Goal: Task Accomplishment & Management: Complete application form

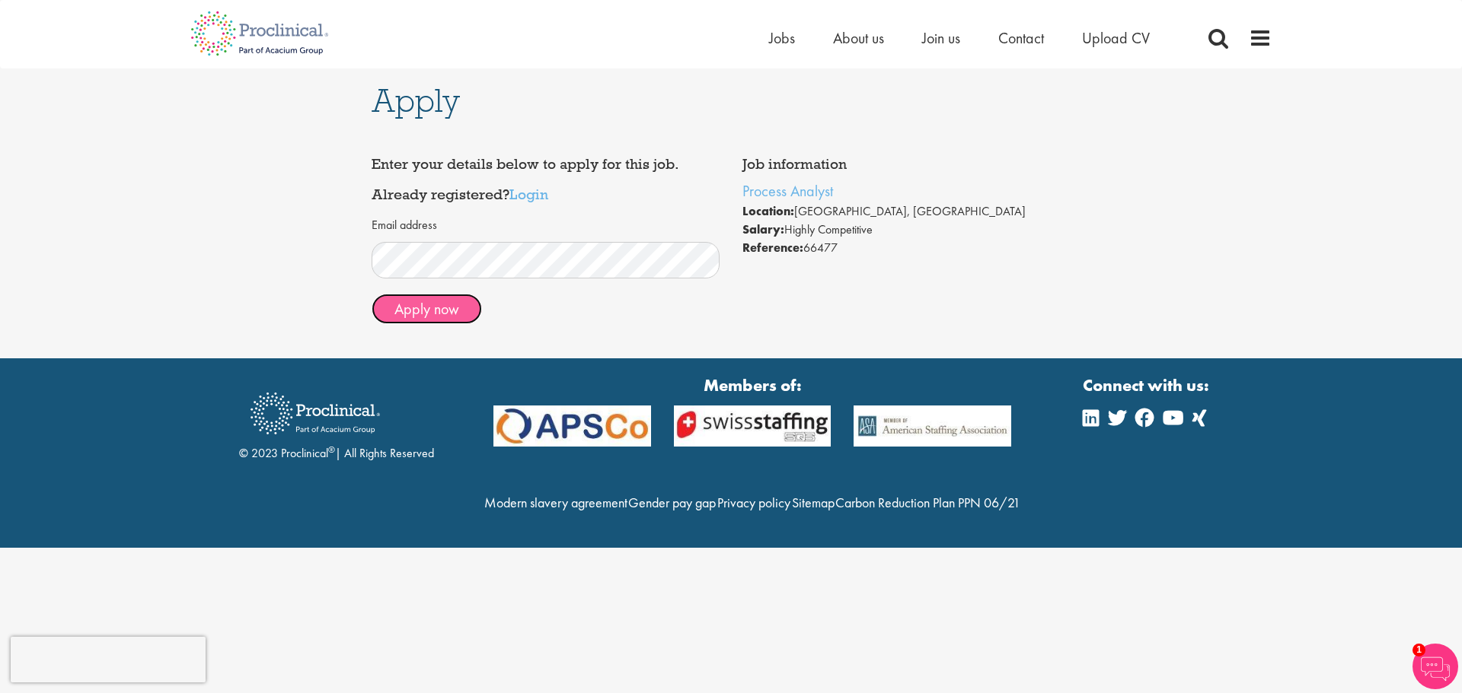
click at [419, 310] on button "Apply now" at bounding box center [426, 309] width 110 height 30
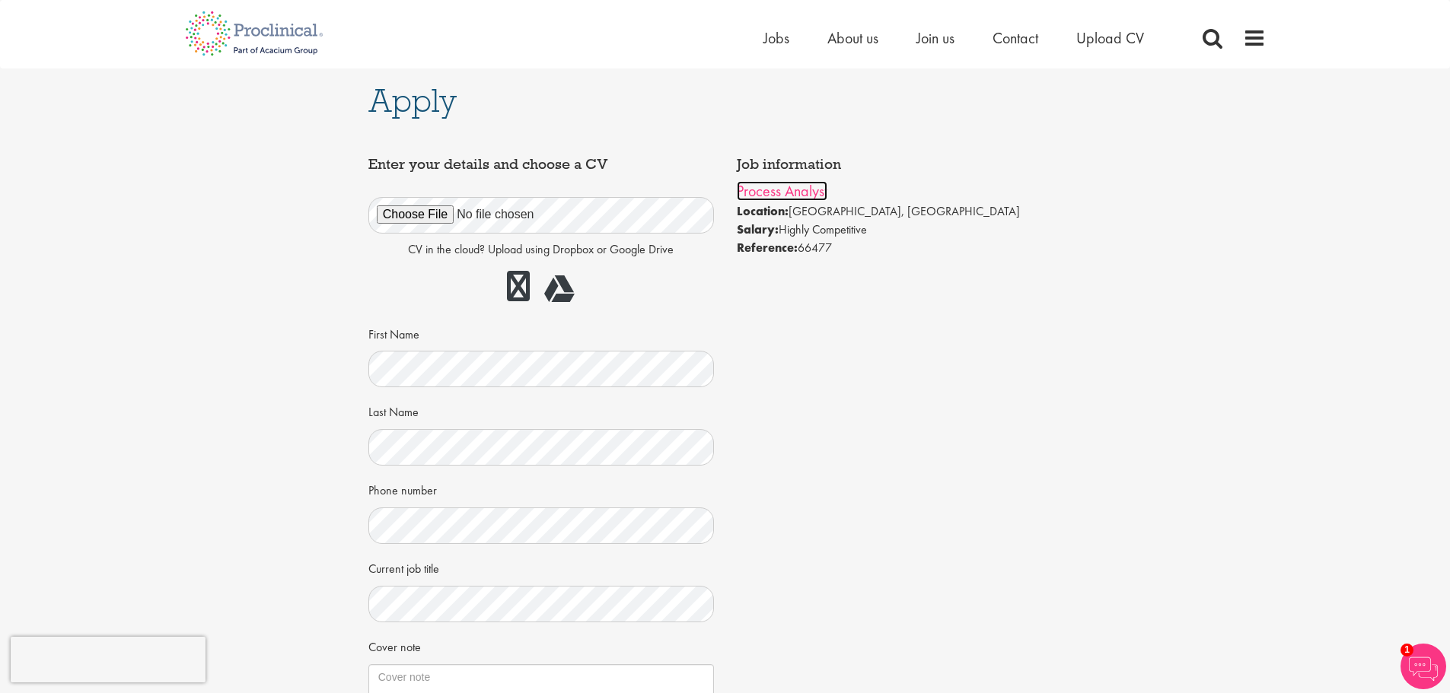
click at [777, 195] on link "Process Analyst" at bounding box center [782, 191] width 91 height 20
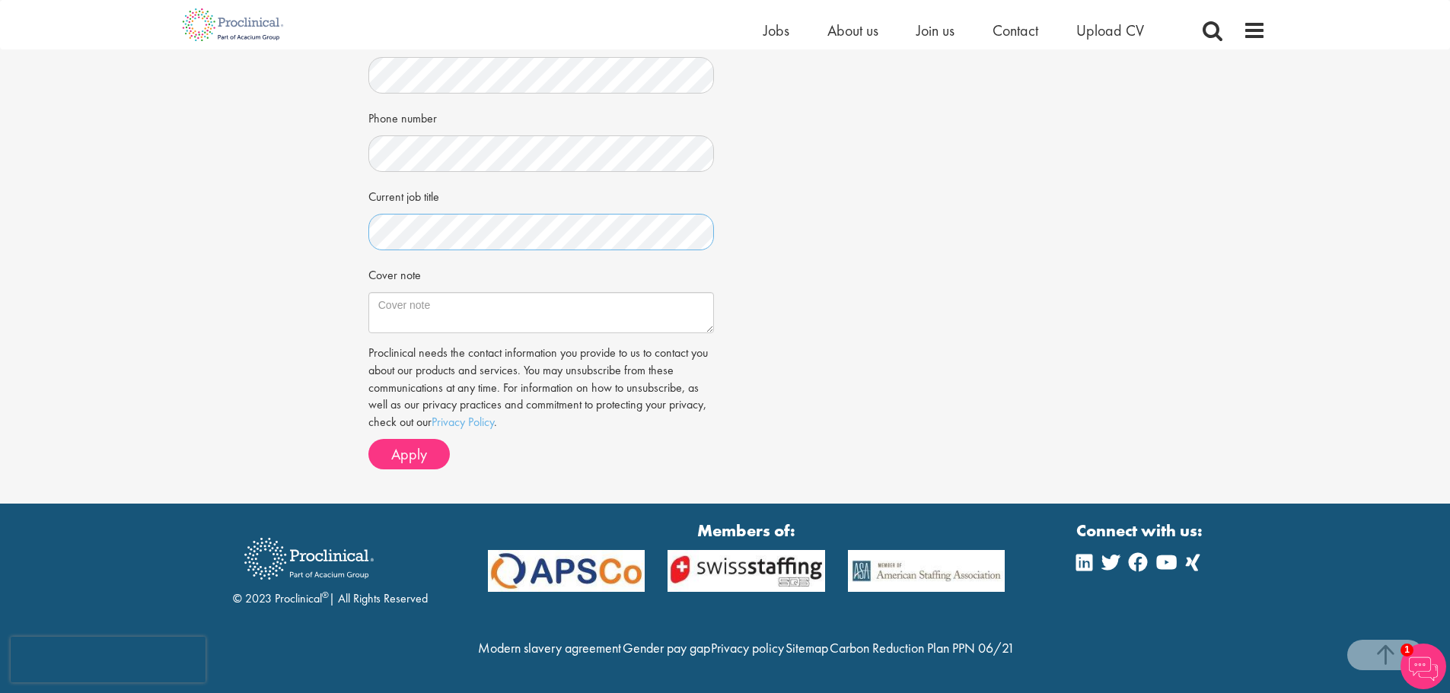
scroll to position [386, 0]
click at [432, 292] on textarea "Cover note" at bounding box center [541, 312] width 346 height 41
paste textarea "With 15+ years in pharmaceutical operations, regulatory support, and process op…"
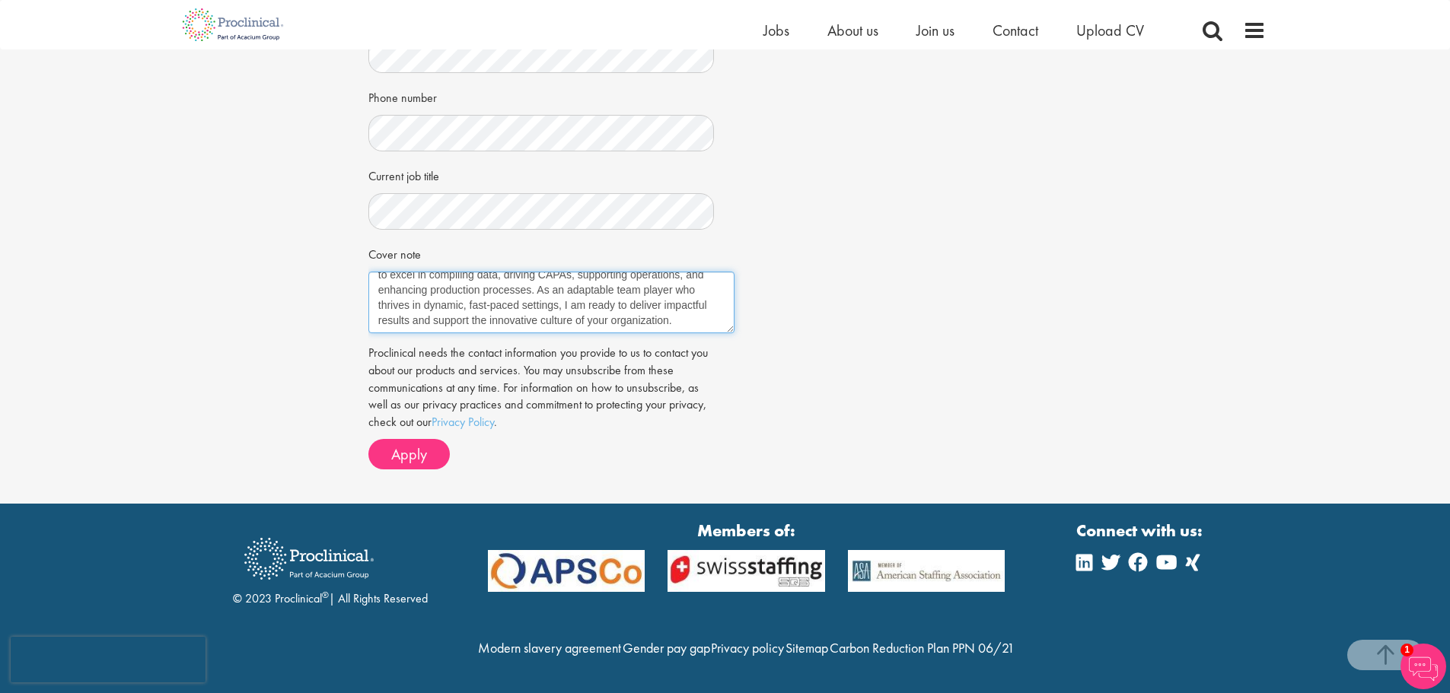
scroll to position [0, 0]
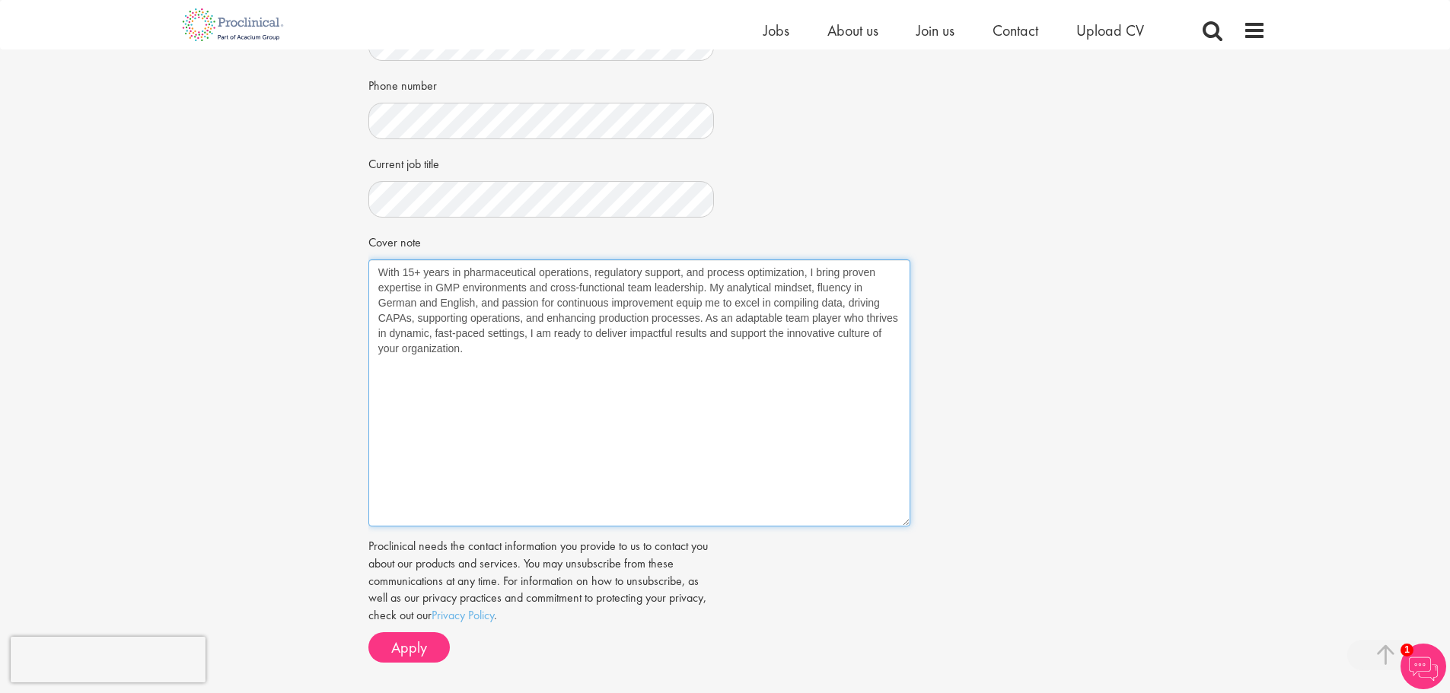
drag, startPoint x: 712, startPoint y: 295, endPoint x: 909, endPoint y: 521, distance: 299.5
click at [909, 521] on textarea "With 15+ years in pharmaceutical operations, regulatory support, and process op…" at bounding box center [639, 393] width 542 height 267
drag, startPoint x: 555, startPoint y: 284, endPoint x: 438, endPoint y: 291, distance: 116.7
click at [438, 291] on textarea "With 15+ years in pharmaceutical operations, regulatory support, and process op…" at bounding box center [639, 393] width 542 height 267
drag, startPoint x: 794, startPoint y: 282, endPoint x: 736, endPoint y: 285, distance: 58.0
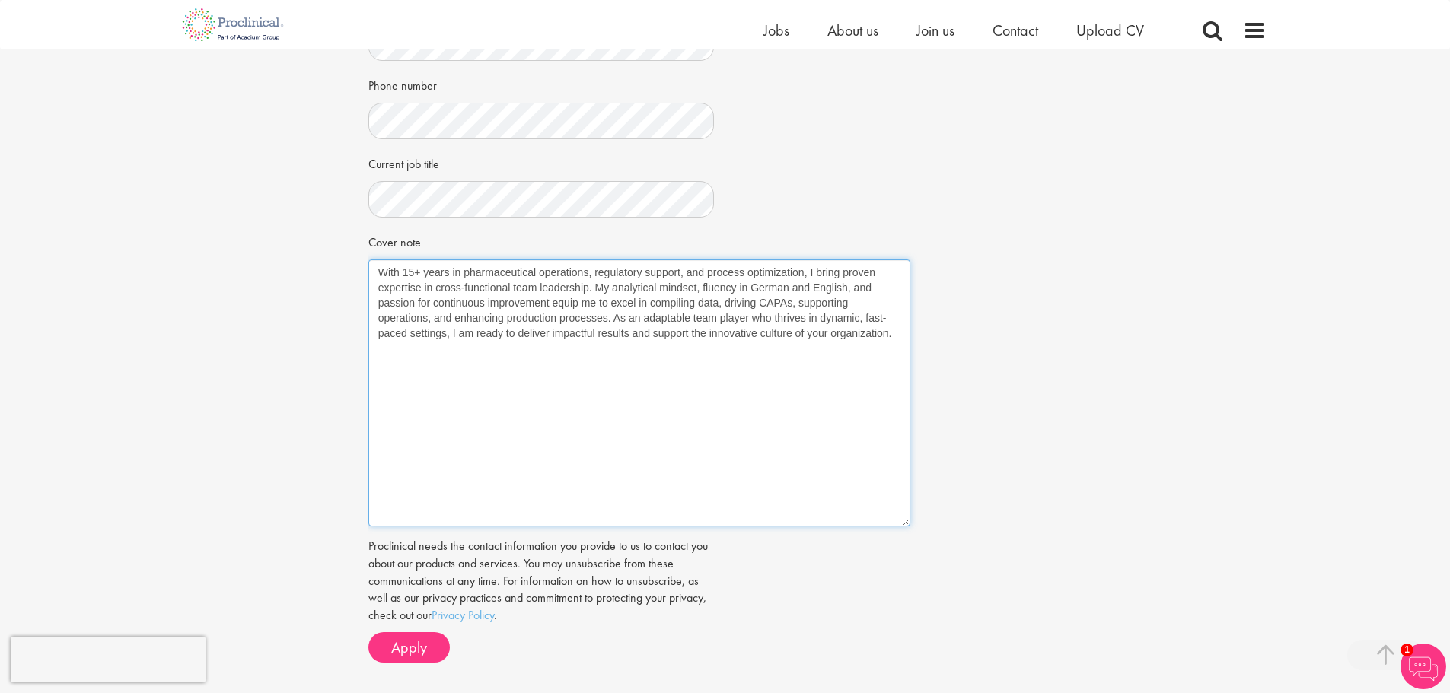
click at [736, 285] on textarea "With 15+ years in pharmaceutical operations, regulatory support, and process op…" at bounding box center [639, 393] width 542 height 267
click at [741, 290] on textarea "With 15+ years in pharmaceutical operations, regulatory support, and process op…" at bounding box center [639, 393] width 542 height 267
click at [757, 285] on textarea "With 15+ years in pharmaceutical operations, regulatory support, and process op…" at bounding box center [639, 393] width 542 height 267
click at [785, 287] on textarea "With 15+ years in pharmaceutical operations, regulatory support, and process op…" at bounding box center [639, 393] width 542 height 267
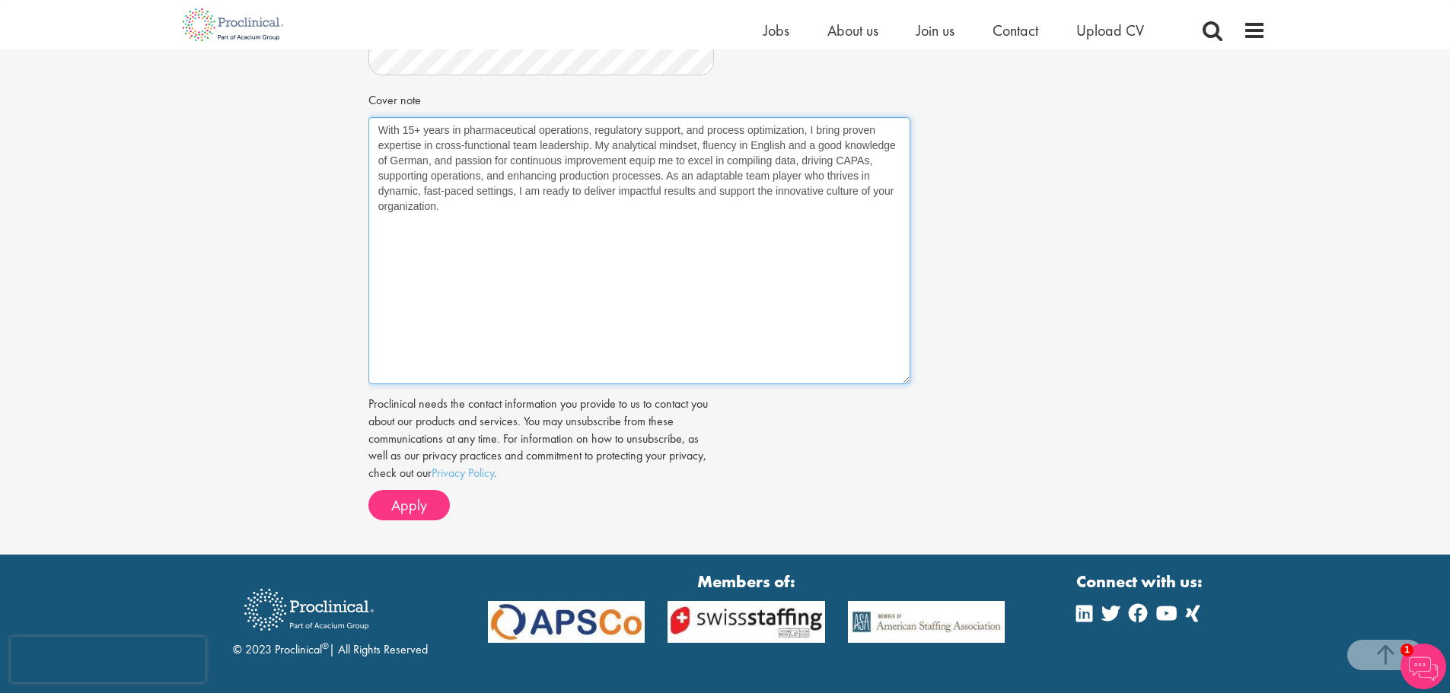
scroll to position [538, 0]
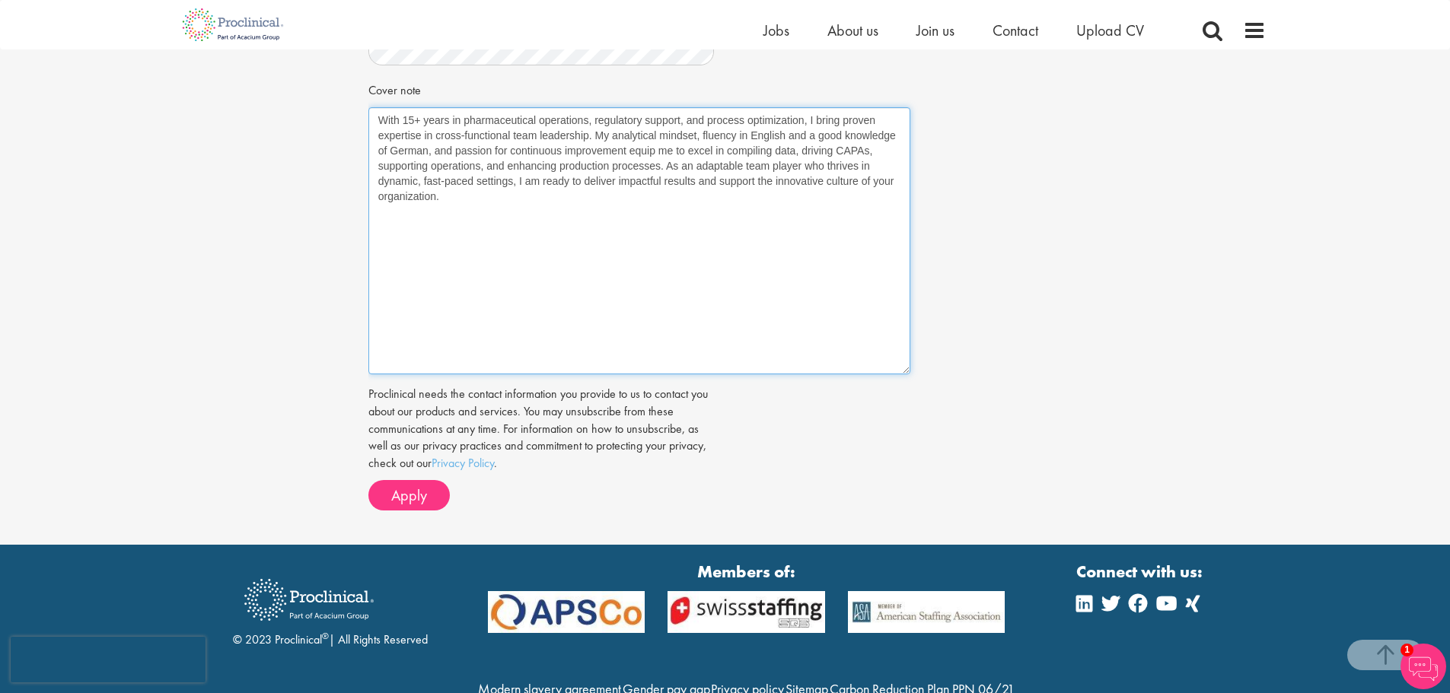
click at [663, 309] on textarea "With 15+ years in pharmaceutical operations, regulatory support, and process op…" at bounding box center [639, 240] width 542 height 267
type textarea "With 15+ years in pharmaceutical operations, regulatory support, and process op…"
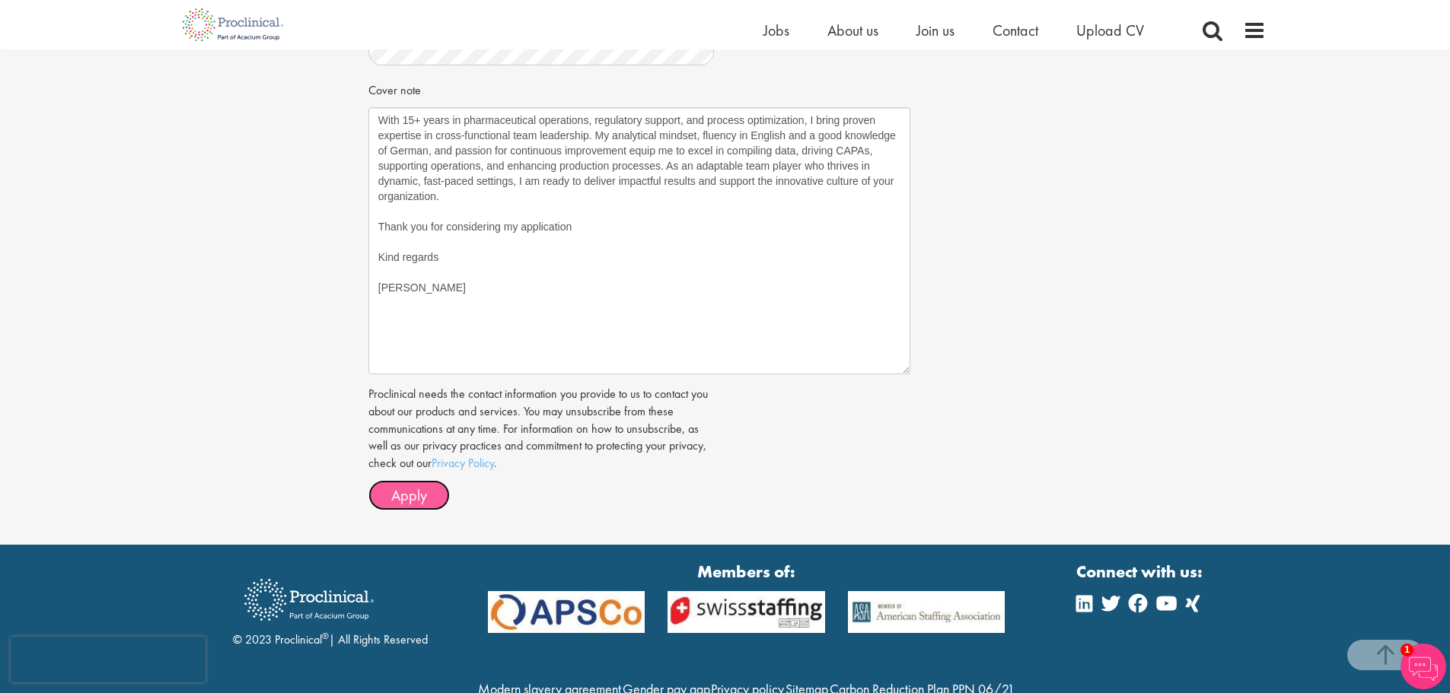
click at [412, 491] on span "Apply" at bounding box center [409, 496] width 36 height 20
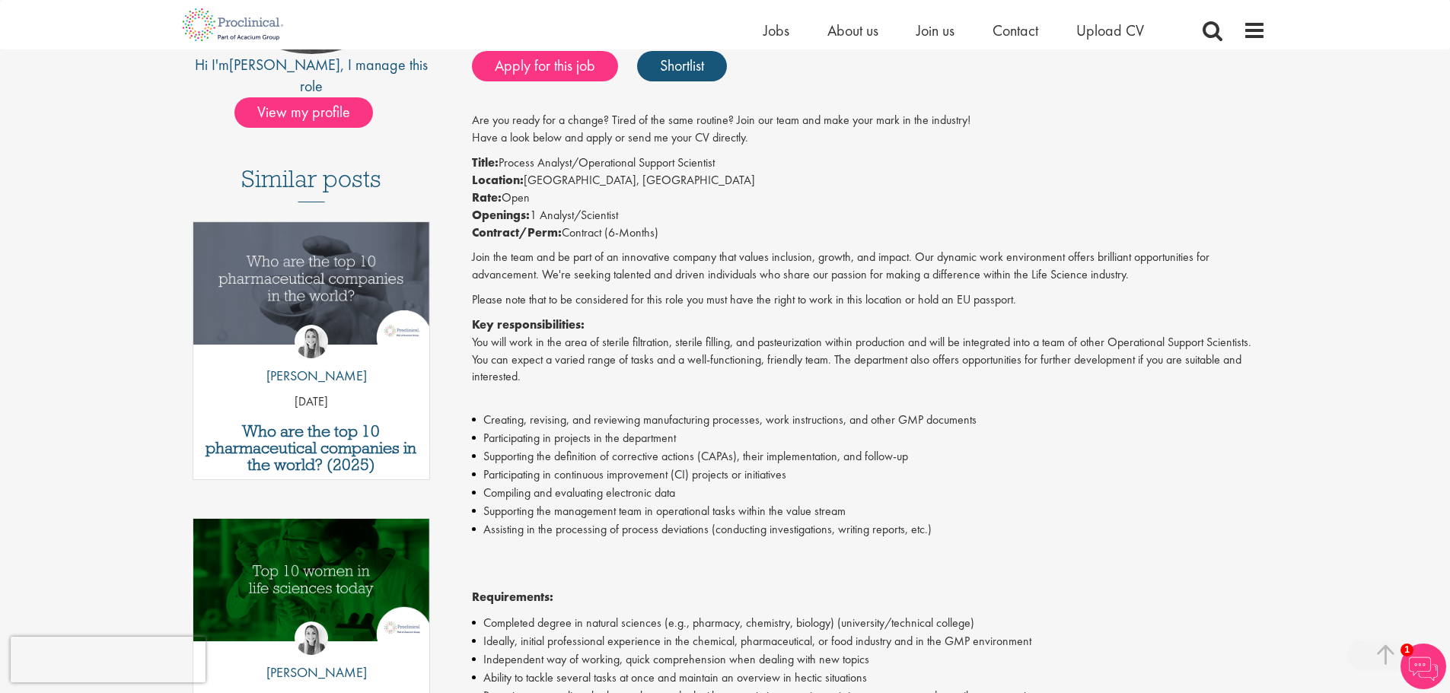
scroll to position [228, 0]
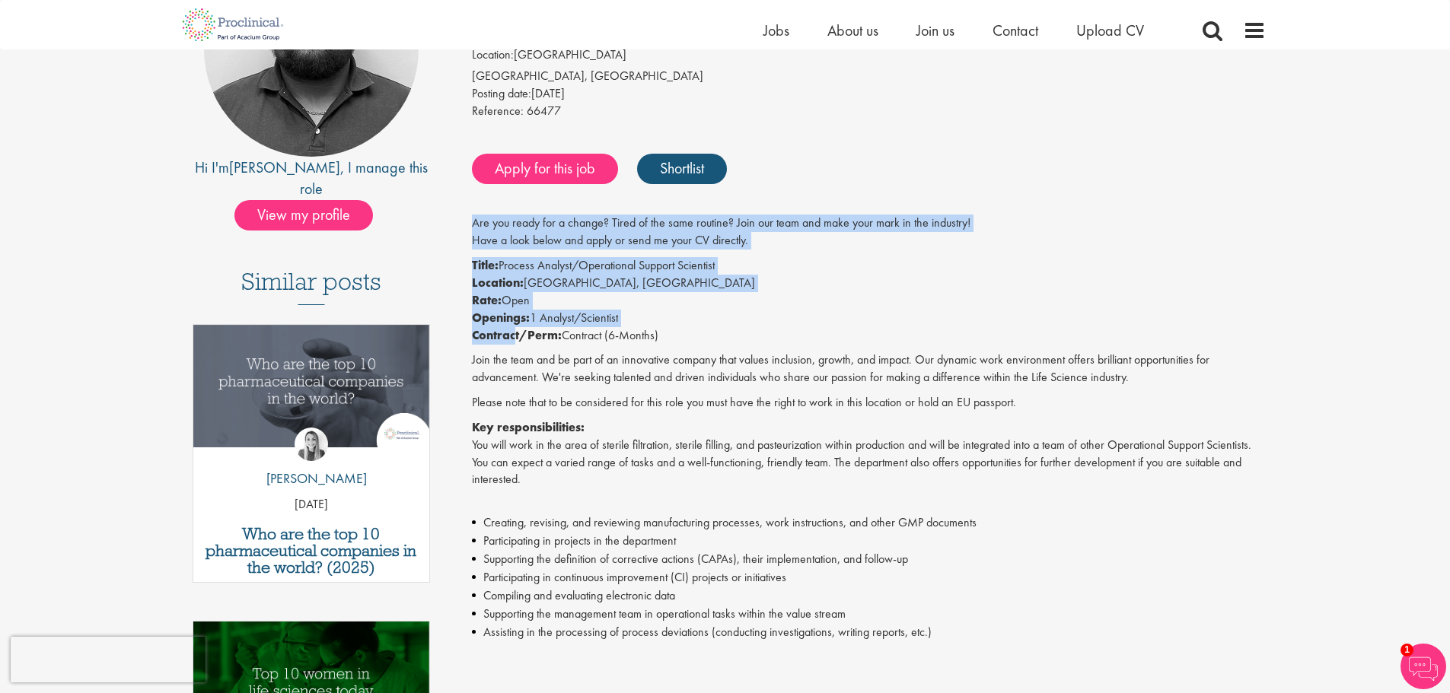
drag, startPoint x: 480, startPoint y: 244, endPoint x: 516, endPoint y: 337, distance: 100.2
click at [516, 337] on div "Are you ready for a change? Tired of the same routine? Join our team and make y…" at bounding box center [869, 700] width 794 height 971
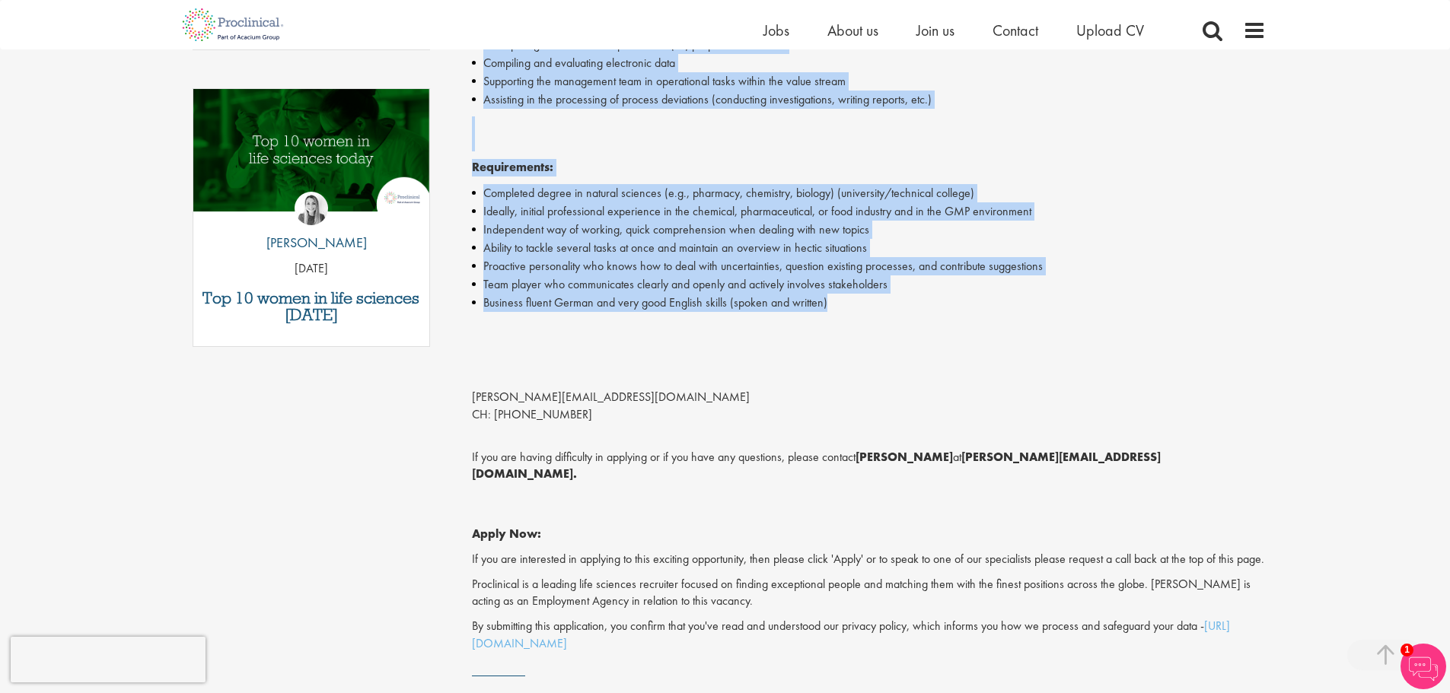
click at [980, 299] on li "Business fluent German and very good English skills (spoken and written)" at bounding box center [869, 303] width 794 height 18
copy div "Are you ready for a change? Tired of the same routine? Join our team and make y…"
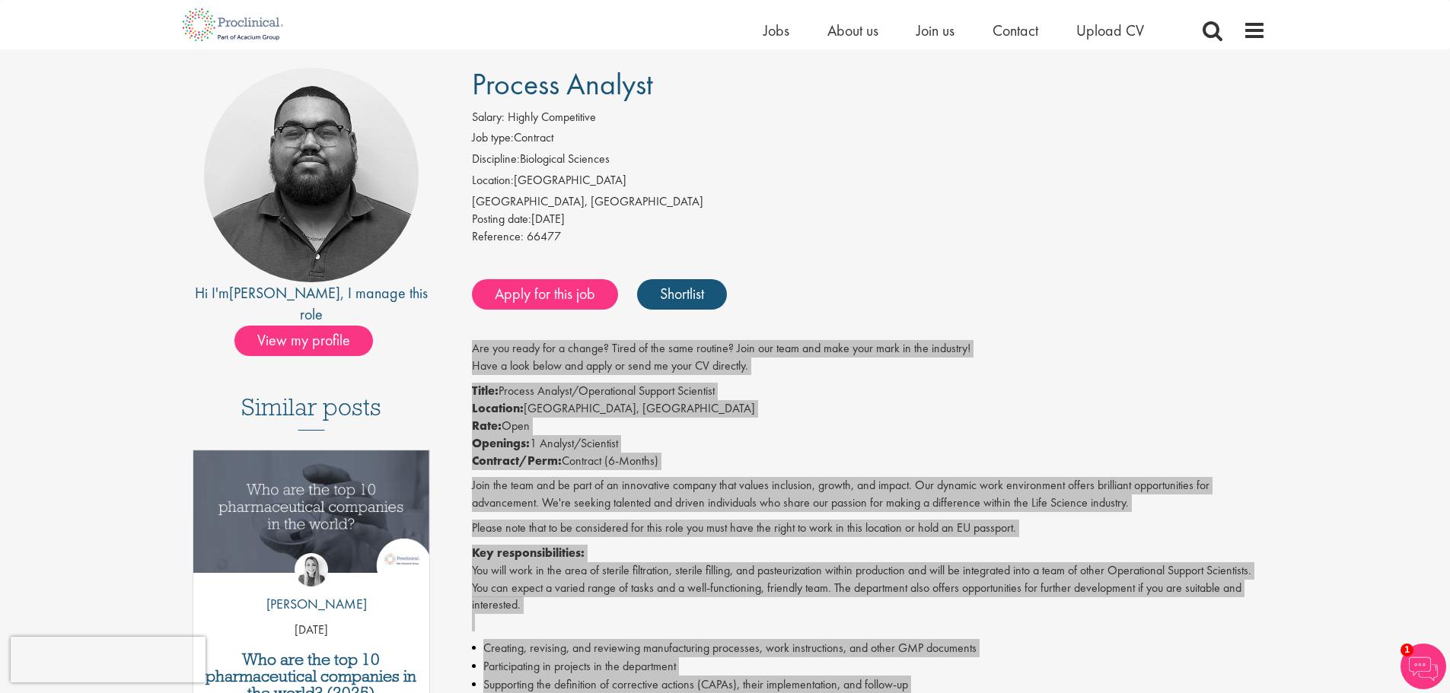
scroll to position [76, 0]
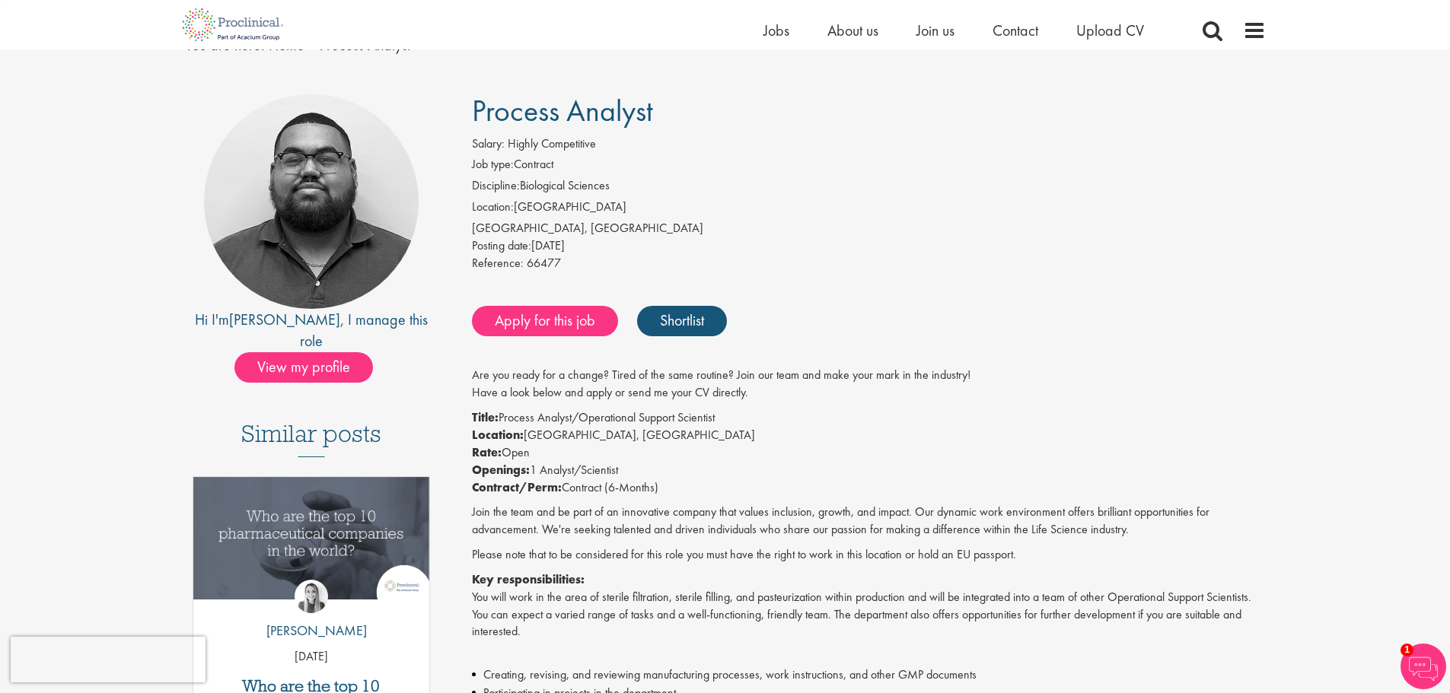
click at [1111, 301] on div "Apply for this job Shortlist" at bounding box center [867, 321] width 798 height 46
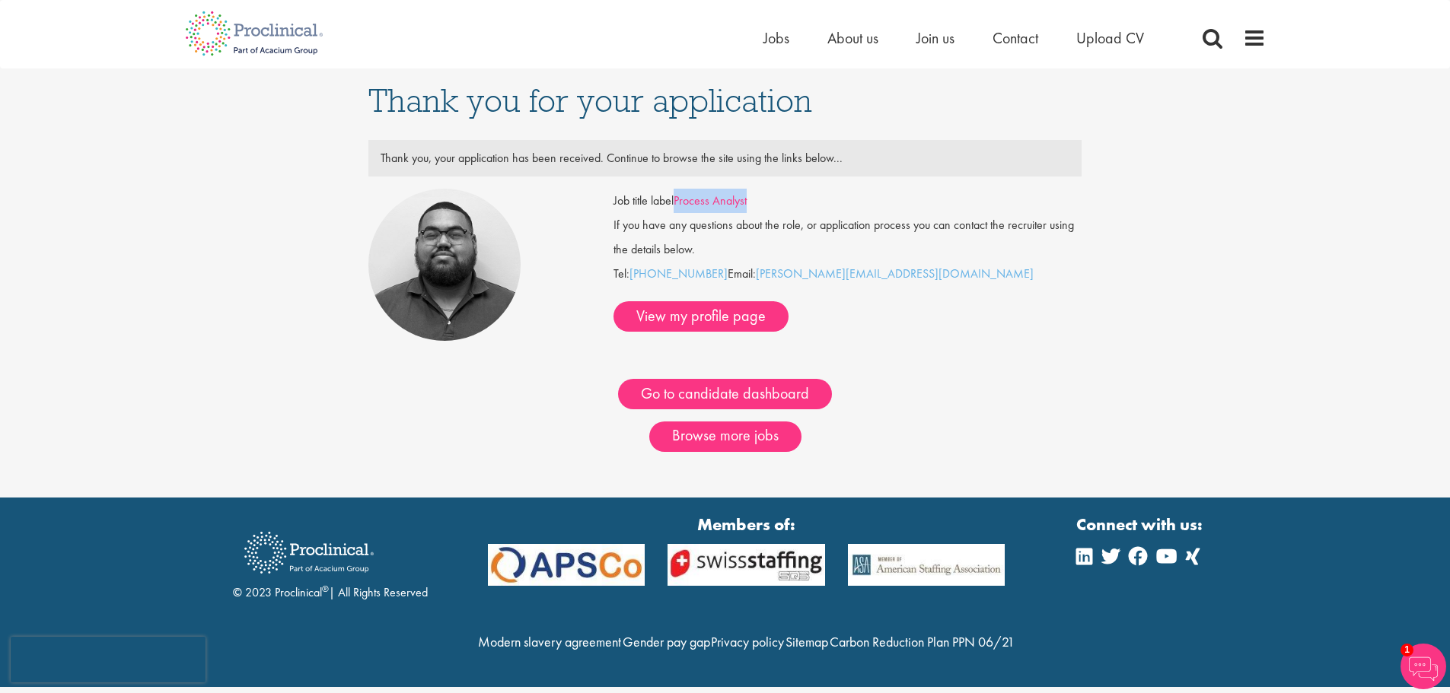
drag, startPoint x: 770, startPoint y: 205, endPoint x: 680, endPoint y: 208, distance: 89.9
click at [680, 208] on div "Job title label Process Analyst" at bounding box center [847, 201] width 491 height 24
copy link "Process Analyst"
